Goal: Task Accomplishment & Management: Complete application form

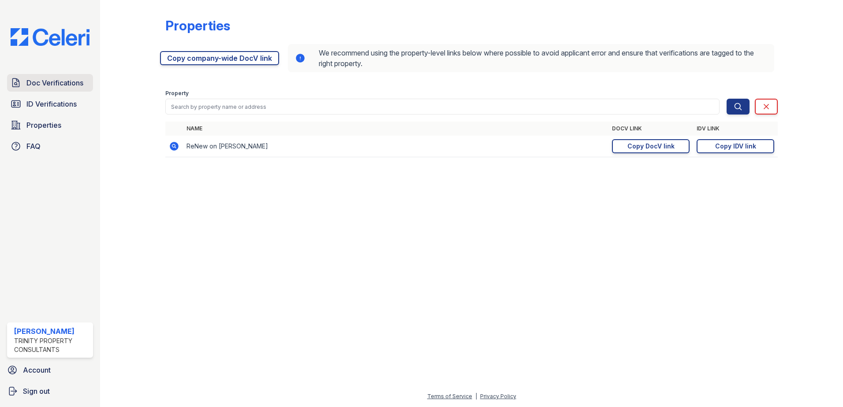
click at [62, 82] on span "Doc Verifications" at bounding box center [54, 83] width 57 height 11
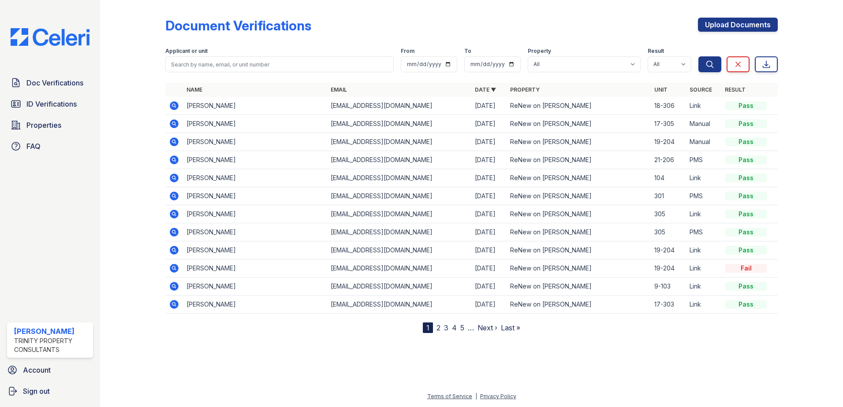
click at [177, 106] on icon at bounding box center [174, 105] width 9 height 9
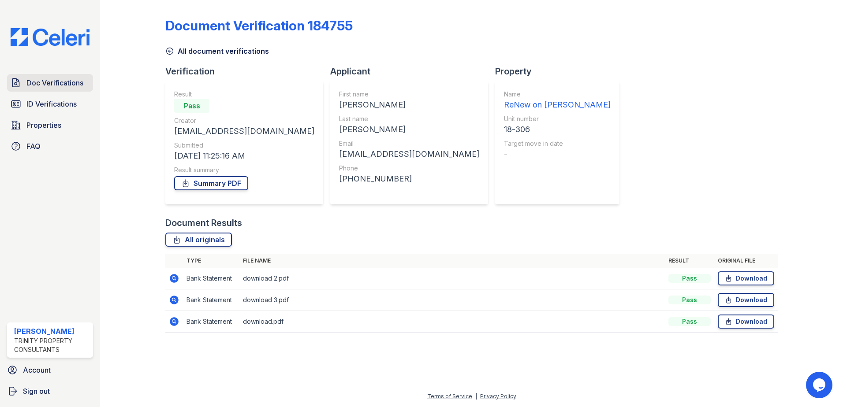
click at [72, 82] on span "Doc Verifications" at bounding box center [54, 83] width 57 height 11
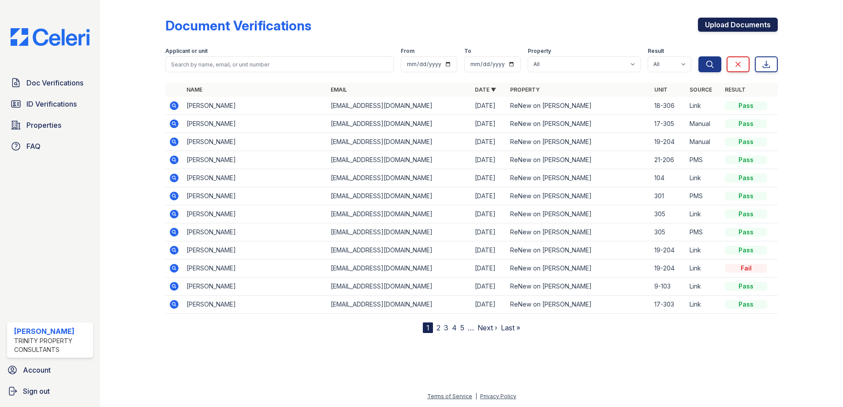
click at [753, 24] on link "Upload Documents" at bounding box center [738, 25] width 80 height 14
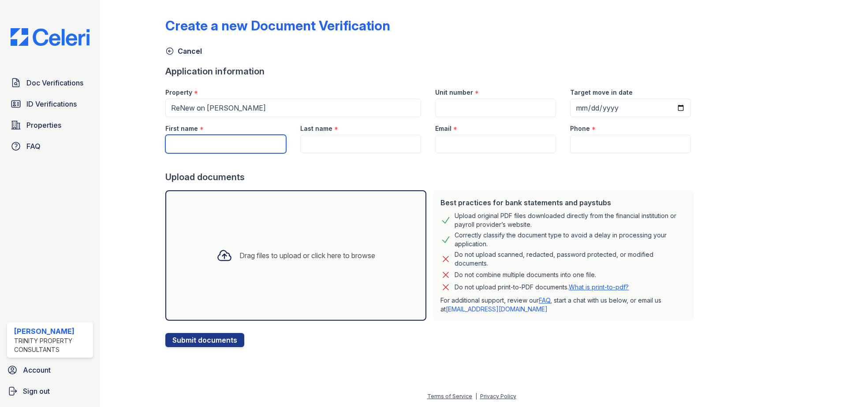
click at [241, 140] on input "First name" at bounding box center [225, 144] width 121 height 19
type input "navetj"
type input "[PERSON_NAME]"
type input "[EMAIL_ADDRESS][DOMAIN_NAME]"
type input "2067435226"
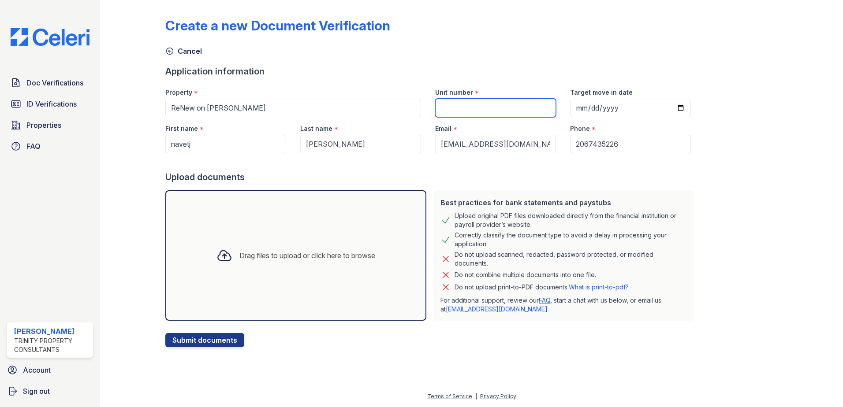
click at [456, 109] on input "Unit number" at bounding box center [495, 108] width 121 height 19
type input "18-306"
click at [340, 261] on div "Drag files to upload or click here to browse" at bounding box center [295, 256] width 173 height 30
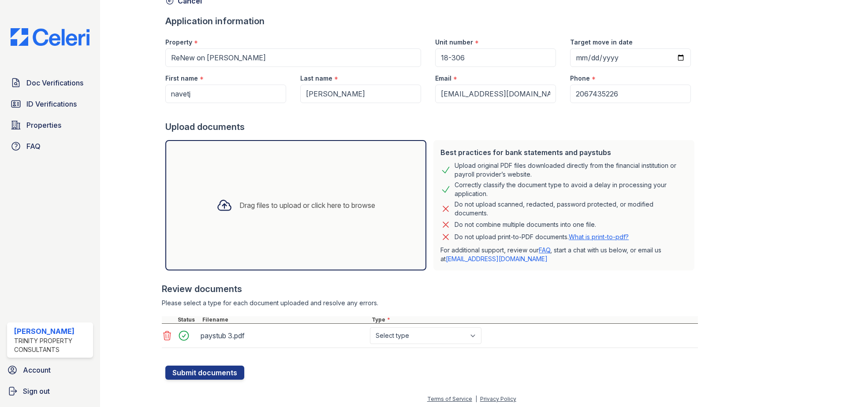
scroll to position [53, 0]
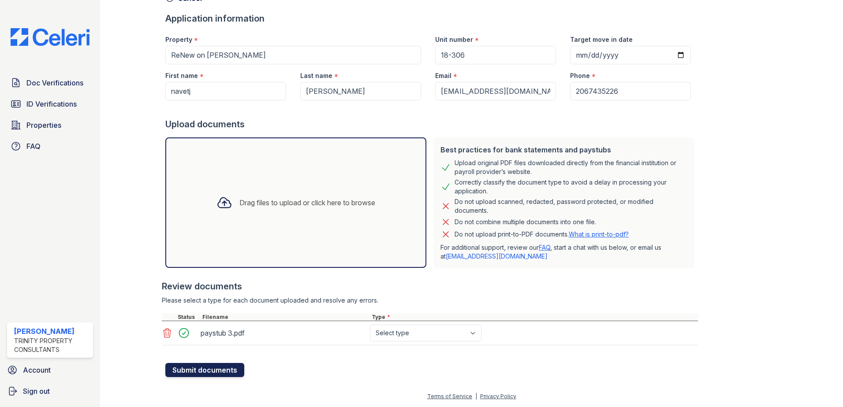
click at [235, 368] on button "Submit documents" at bounding box center [204, 370] width 79 height 14
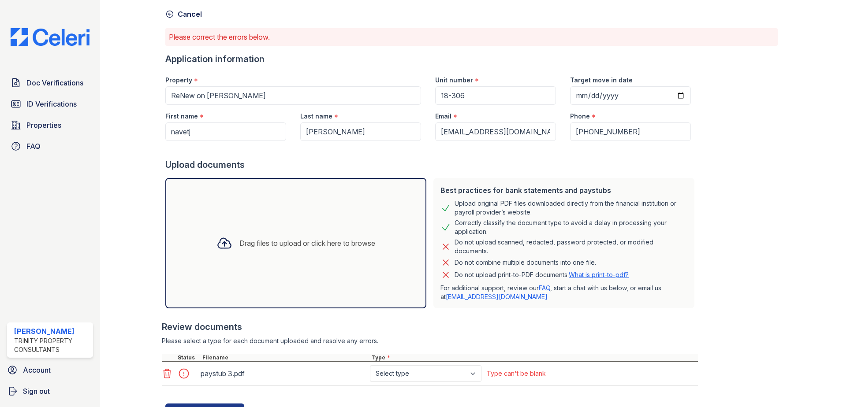
scroll to position [78, 0]
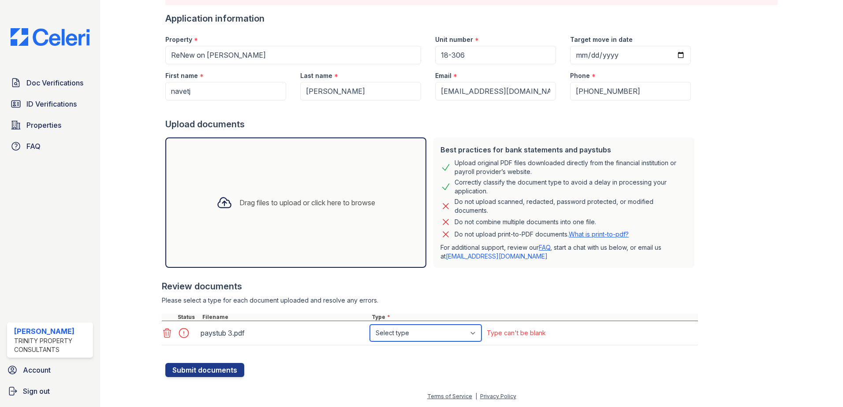
click at [447, 333] on select "Select type Paystub Bank Statement Offer Letter Tax Documents Benefit Award Let…" at bounding box center [426, 333] width 112 height 17
select select "paystub"
click at [370, 325] on select "Select type Paystub Bank Statement Offer Letter Tax Documents Benefit Award Let…" at bounding box center [426, 333] width 112 height 17
click at [185, 362] on div at bounding box center [431, 358] width 533 height 9
click at [186, 366] on button "Submit documents" at bounding box center [204, 370] width 79 height 14
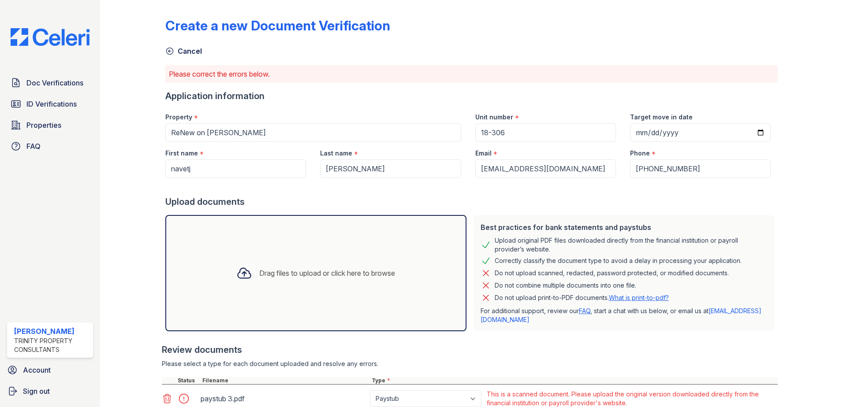
scroll to position [68, 0]
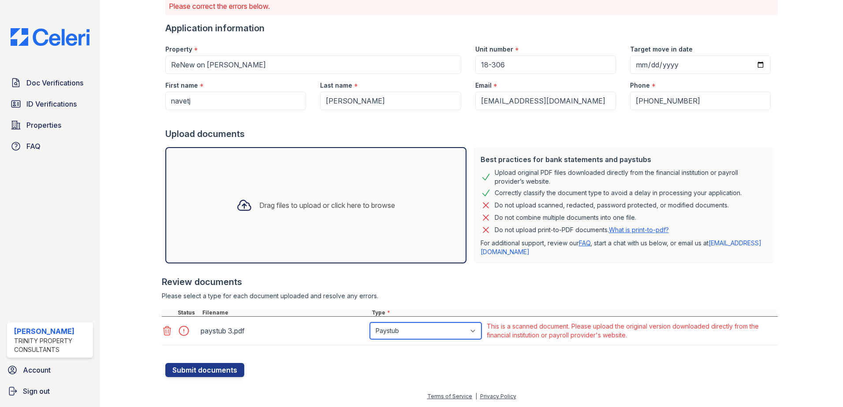
click at [399, 330] on select "Paystub Bank Statement Offer Letter Tax Documents Benefit Award Letter Investme…" at bounding box center [426, 331] width 112 height 17
select select "other"
click at [370, 323] on select "Paystub Bank Statement Offer Letter Tax Documents Benefit Award Letter Investme…" at bounding box center [426, 331] width 112 height 17
click at [206, 376] on button "Submit documents" at bounding box center [204, 370] width 79 height 14
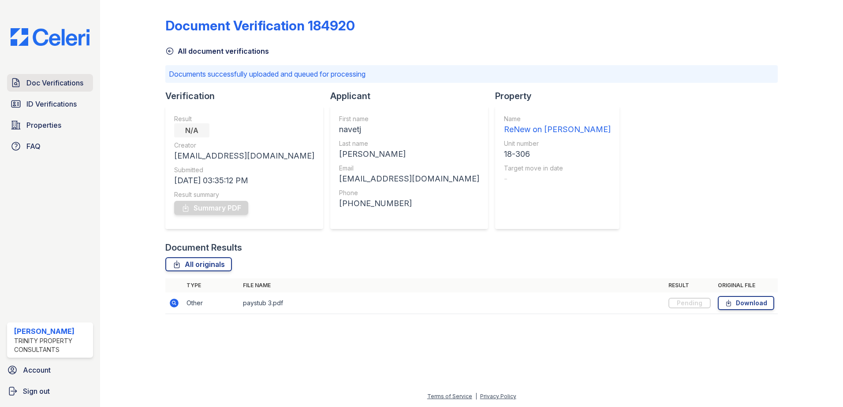
click at [53, 87] on span "Doc Verifications" at bounding box center [54, 83] width 57 height 11
